Goal: Task Accomplishment & Management: Use online tool/utility

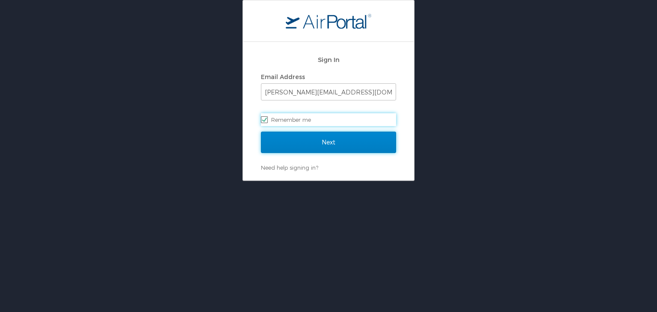
click at [323, 143] on input "Next" at bounding box center [328, 142] width 135 height 21
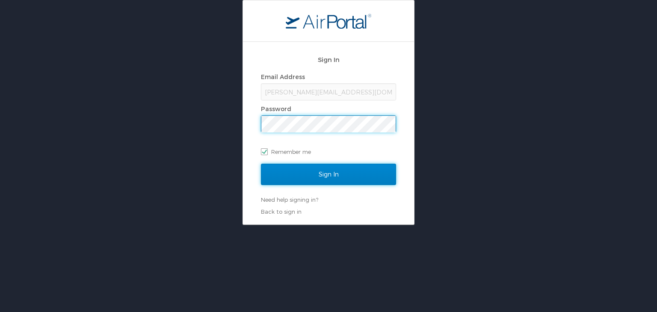
click at [331, 173] on input "Sign In" at bounding box center [328, 174] width 135 height 21
